Goal: Check status: Check status

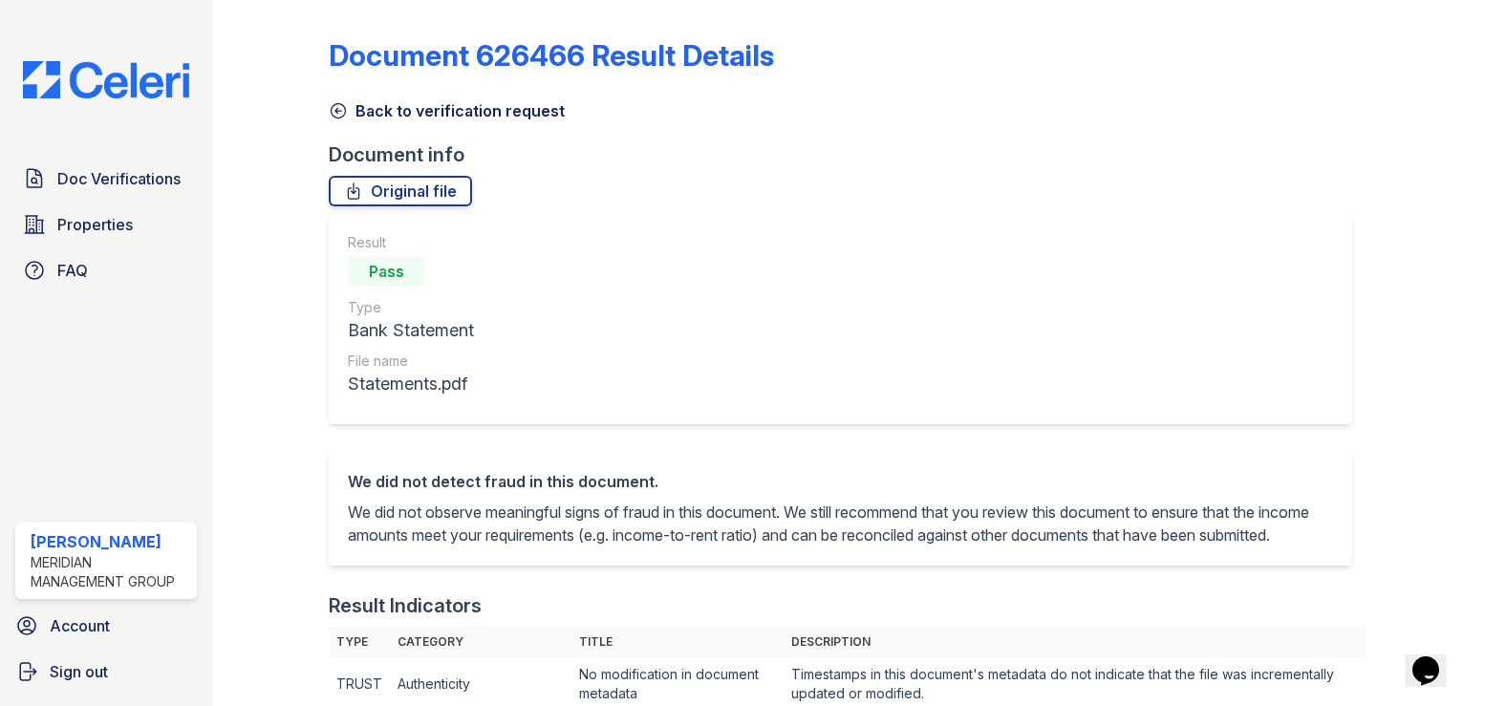
click at [339, 109] on icon at bounding box center [338, 110] width 19 height 19
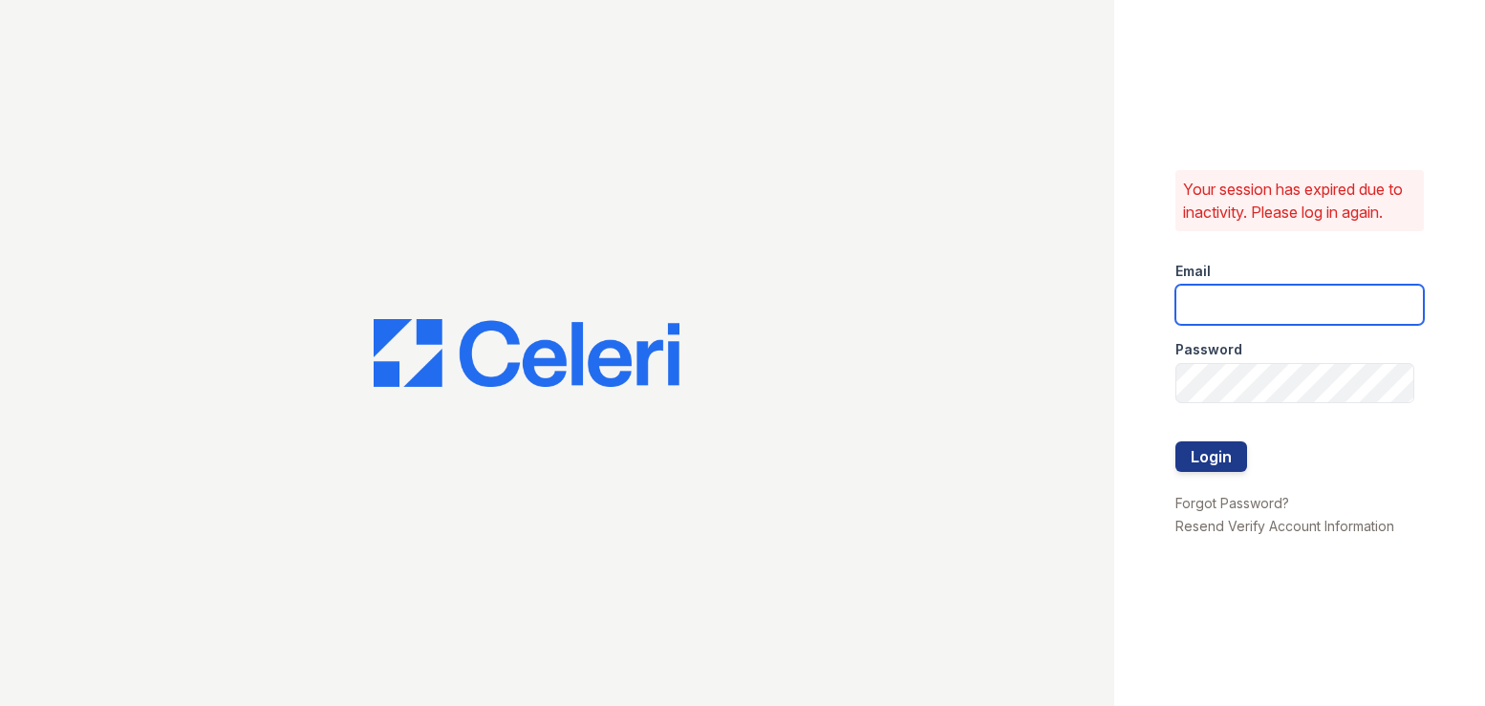
type input "pamela@mmgmgt.com"
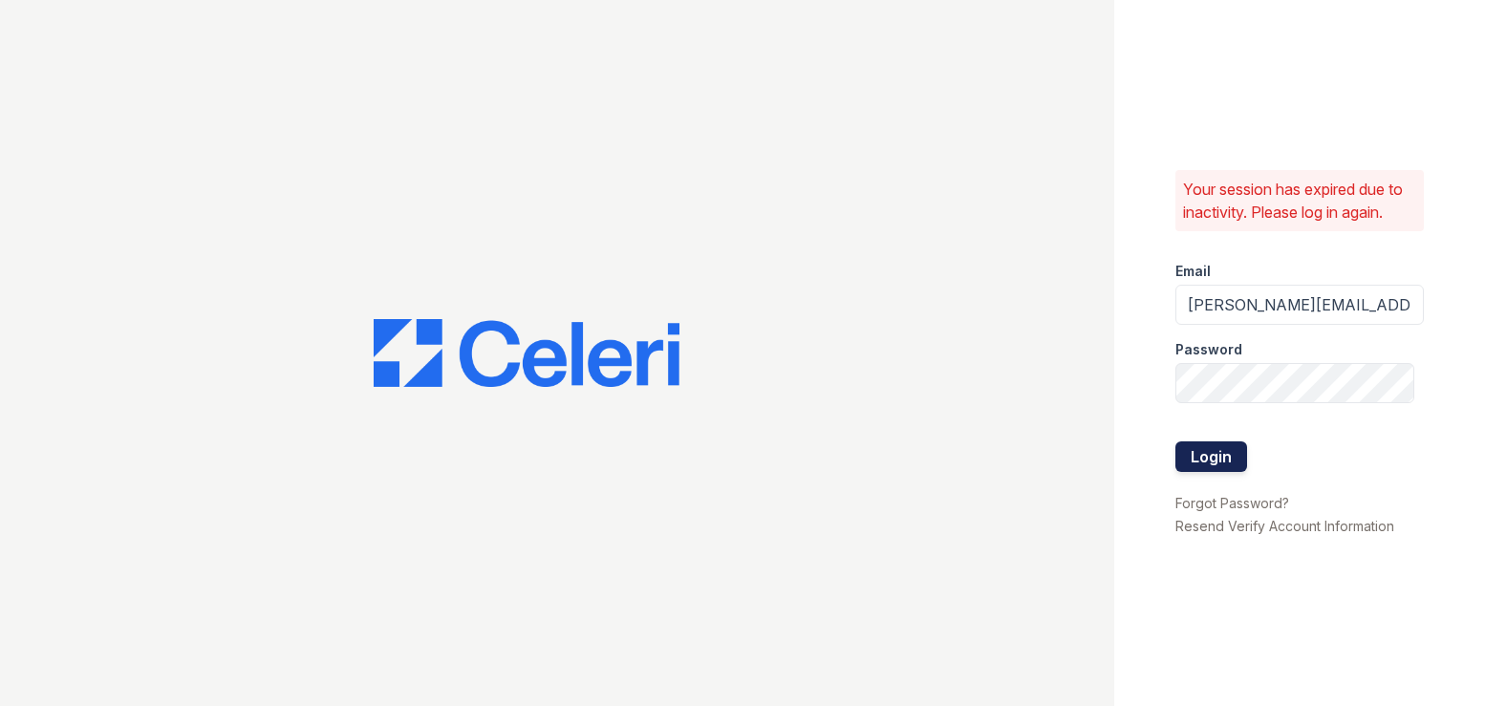
click at [1224, 465] on button "Login" at bounding box center [1211, 456] width 72 height 31
